Goal: Transaction & Acquisition: Purchase product/service

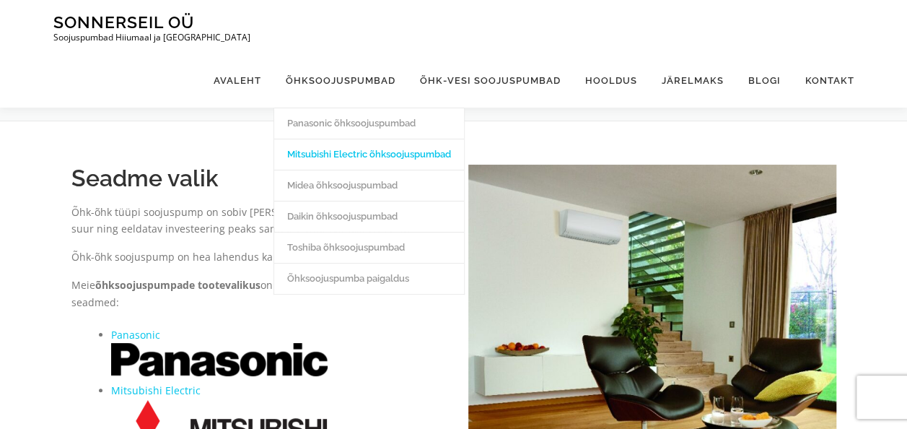
click at [349, 139] on link "Mitsubishi Electric õhksoojuspumbad" at bounding box center [369, 154] width 190 height 31
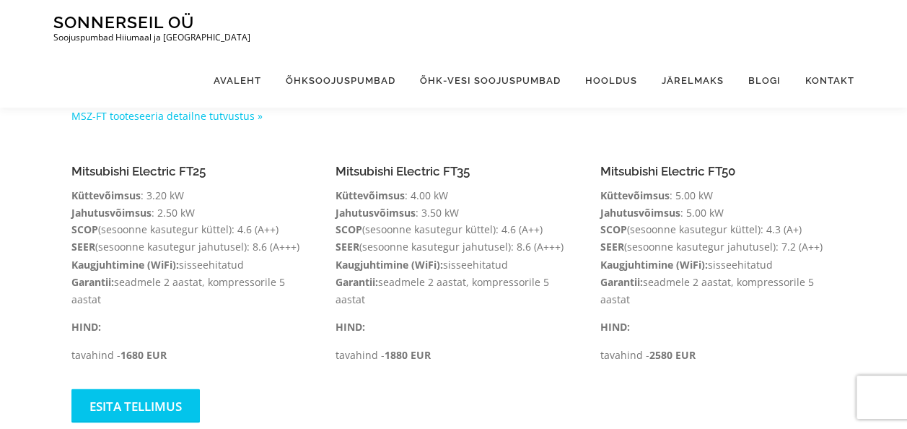
scroll to position [1106, 0]
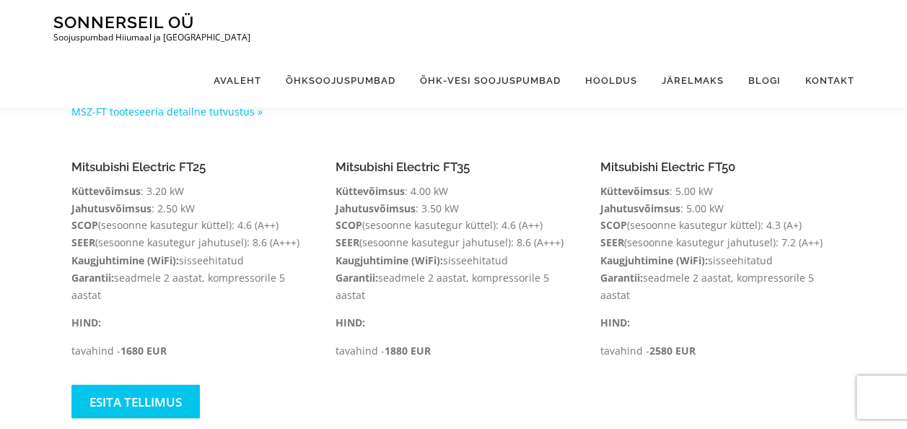
click at [440, 160] on h4 "Mitsubishi Electric FT35" at bounding box center [454, 167] width 236 height 14
click at [155, 384] on link "Esita tellimus" at bounding box center [135, 401] width 128 height 34
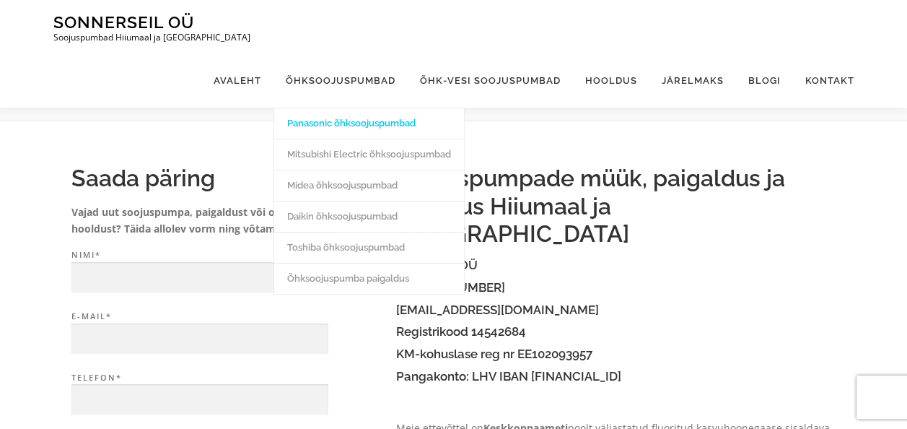
click at [362, 108] on link "Panasonic õhksoojuspumbad" at bounding box center [369, 123] width 190 height 31
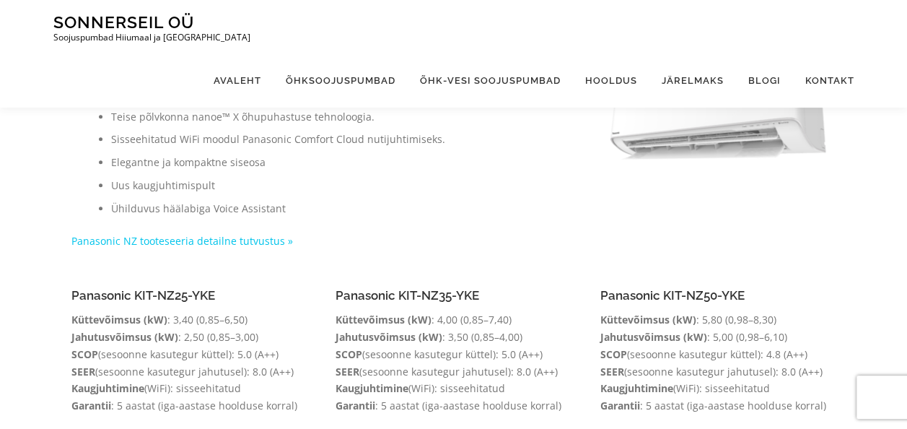
scroll to position [230, 0]
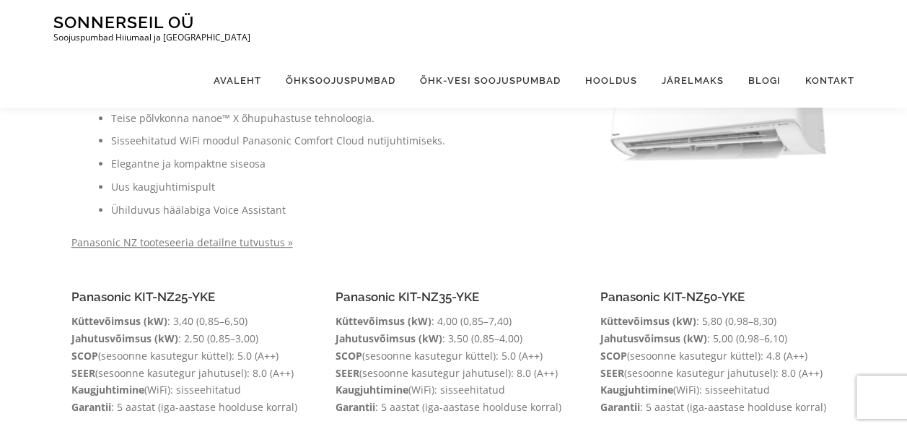
click at [261, 241] on link "Panasonic NZ tooteseeria detailne tutvustus »" at bounding box center [182, 242] width 222 height 14
